Goal: Navigation & Orientation: Find specific page/section

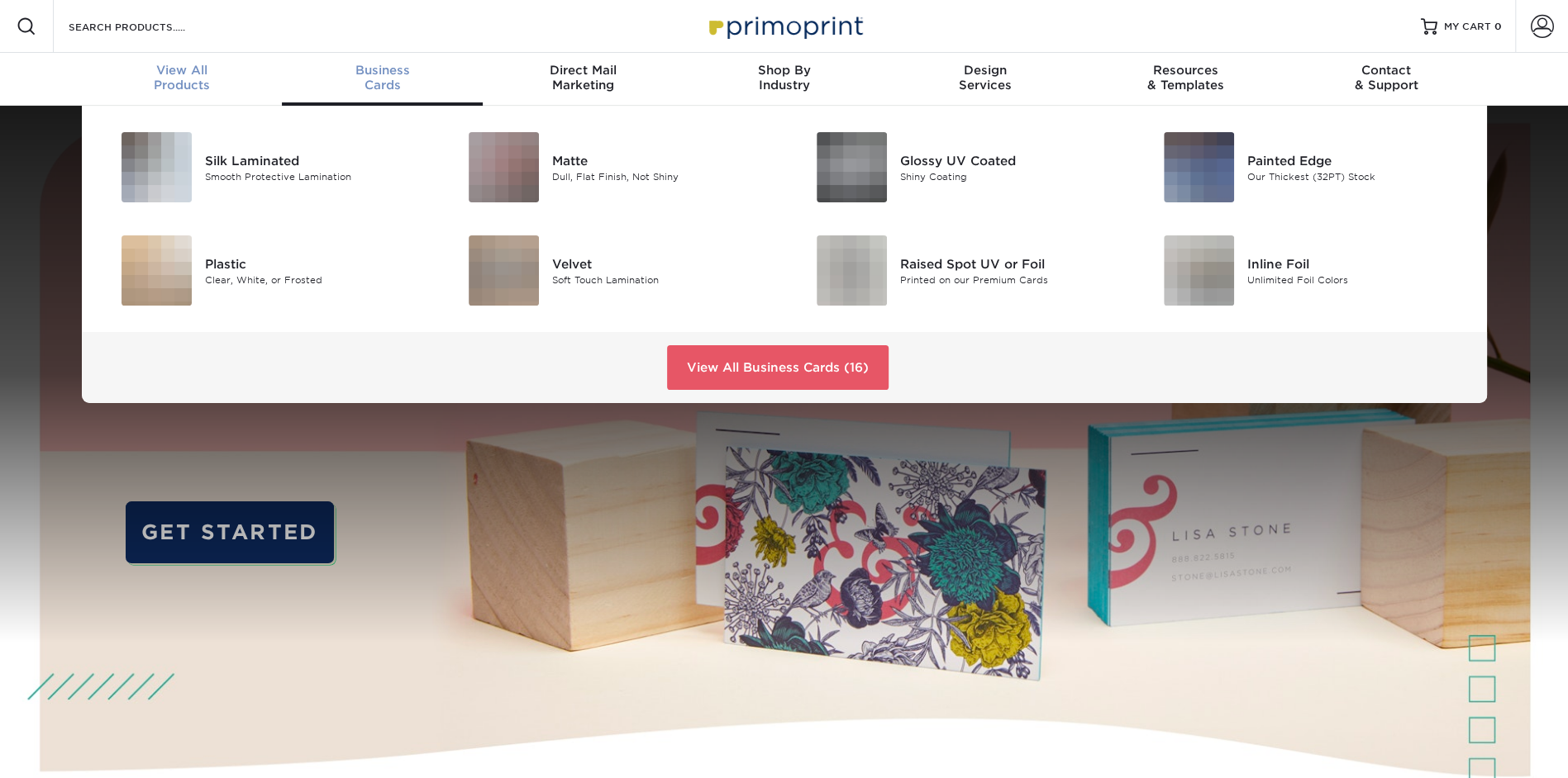
click at [164, 86] on div "View All Products" at bounding box center [182, 78] width 201 height 30
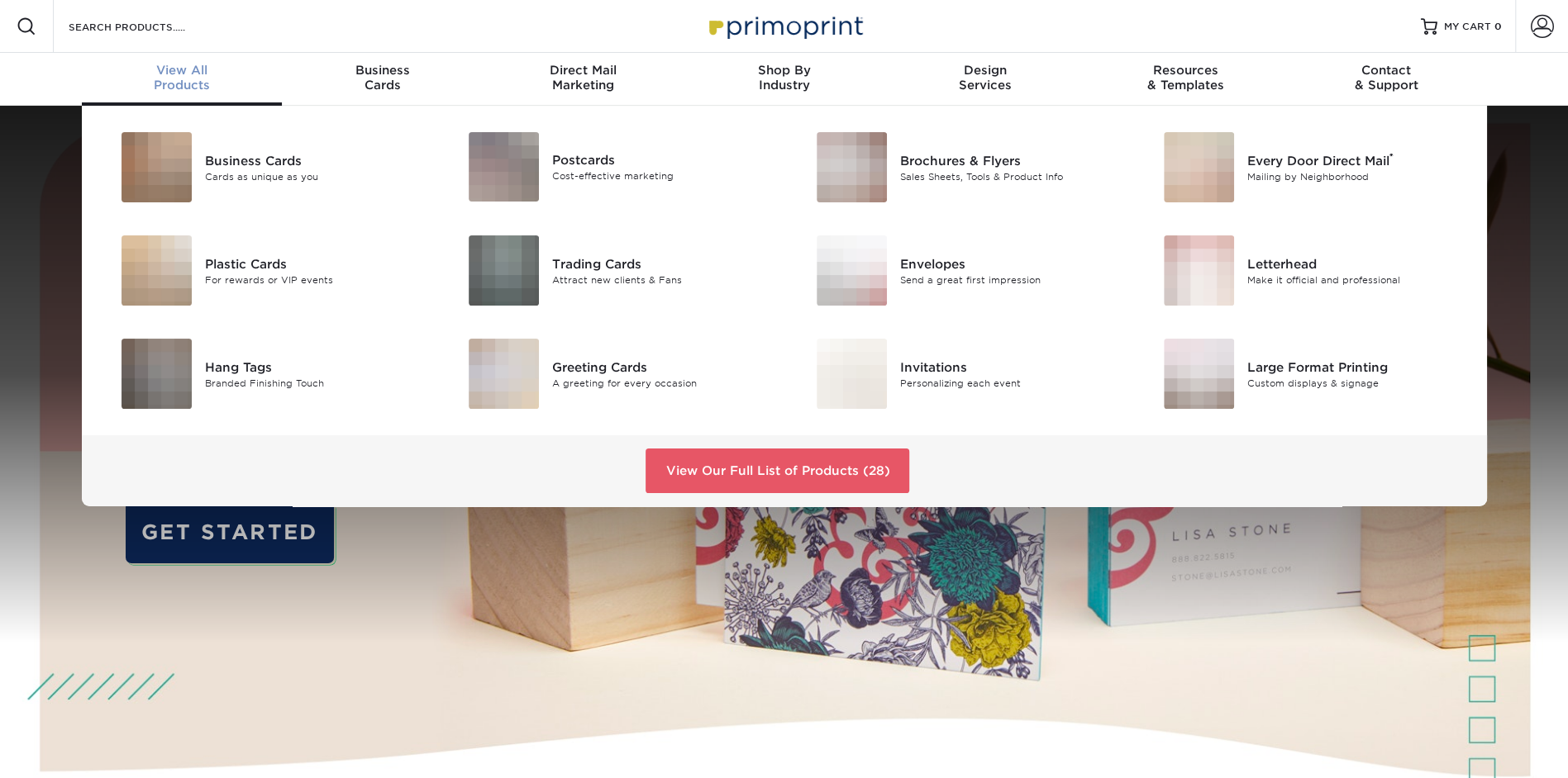
click at [153, 63] on span "View All" at bounding box center [182, 71] width 201 height 15
click at [770, 465] on link "View Our Full List of Products (28)" at bounding box center [777, 471] width 264 height 45
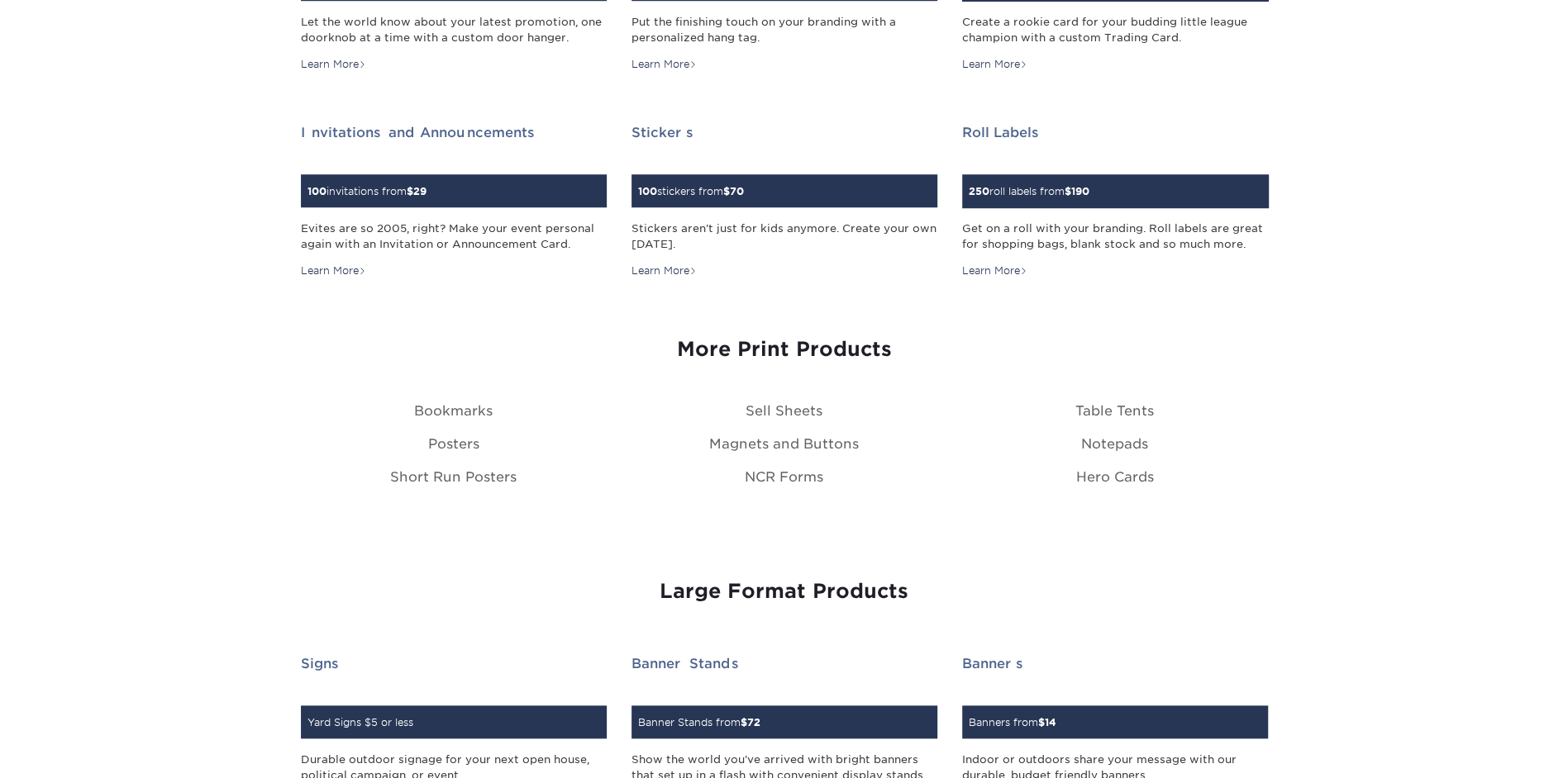
scroll to position [1019, 0]
